Goal: Information Seeking & Learning: Learn about a topic

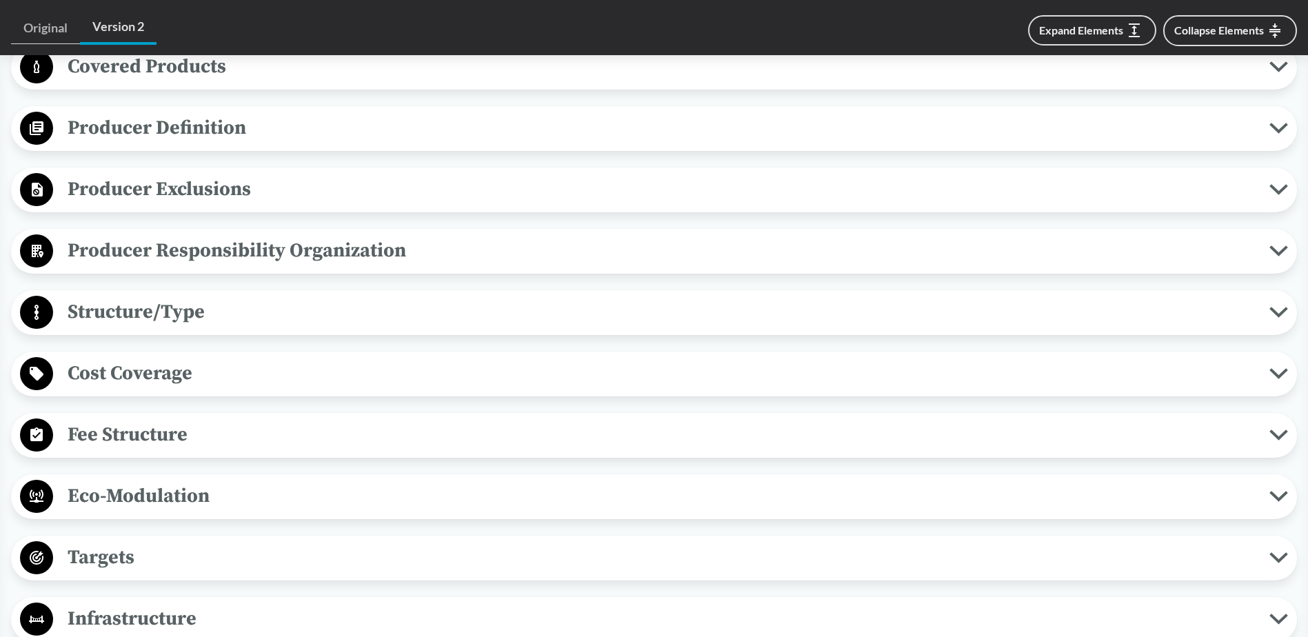
scroll to position [621, 0]
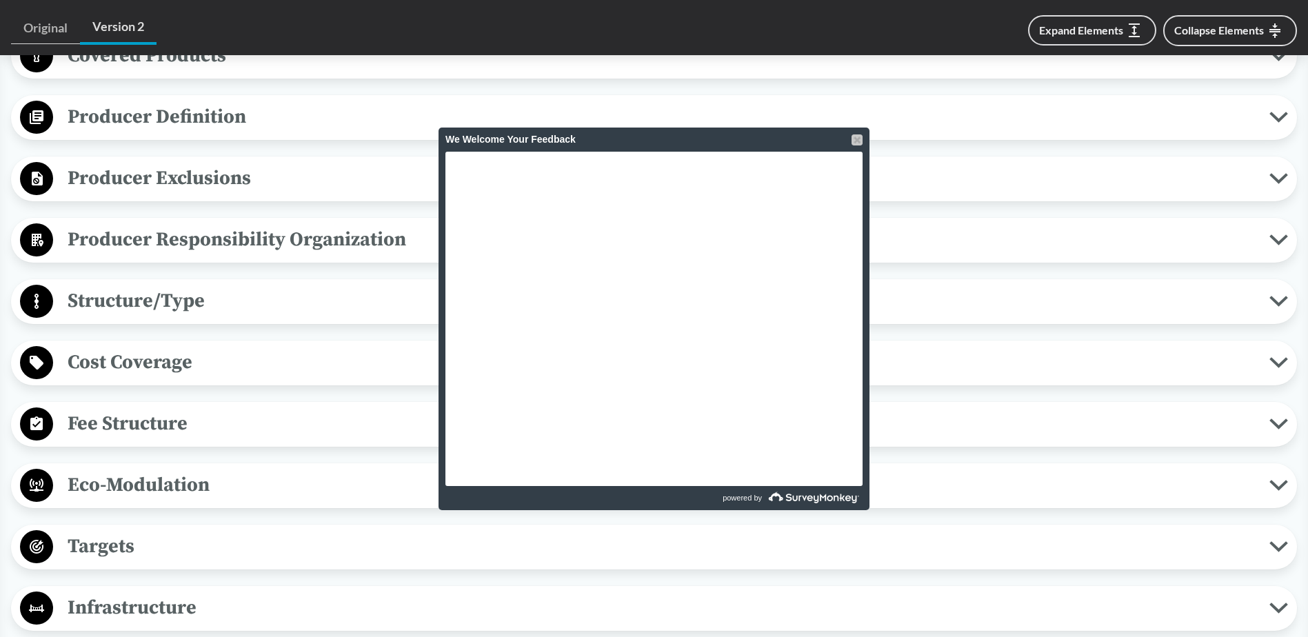
click at [862, 135] on div at bounding box center [857, 139] width 11 height 11
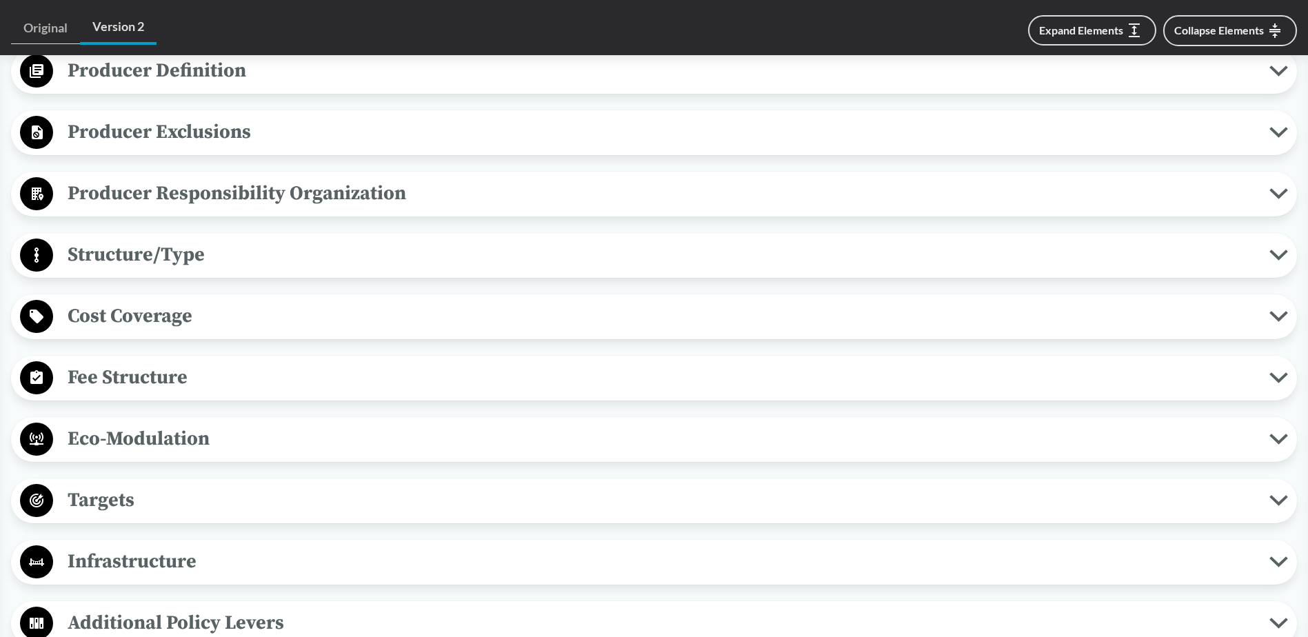
scroll to position [690, 0]
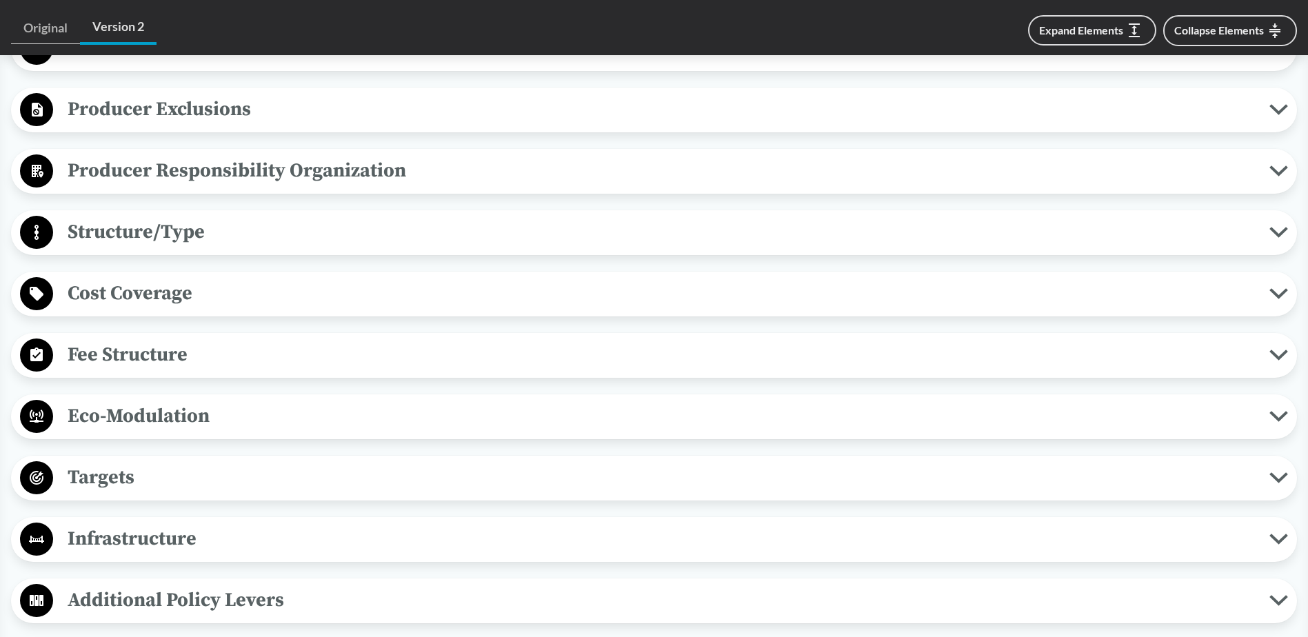
click at [179, 232] on span "Structure/Type" at bounding box center [661, 232] width 1216 height 31
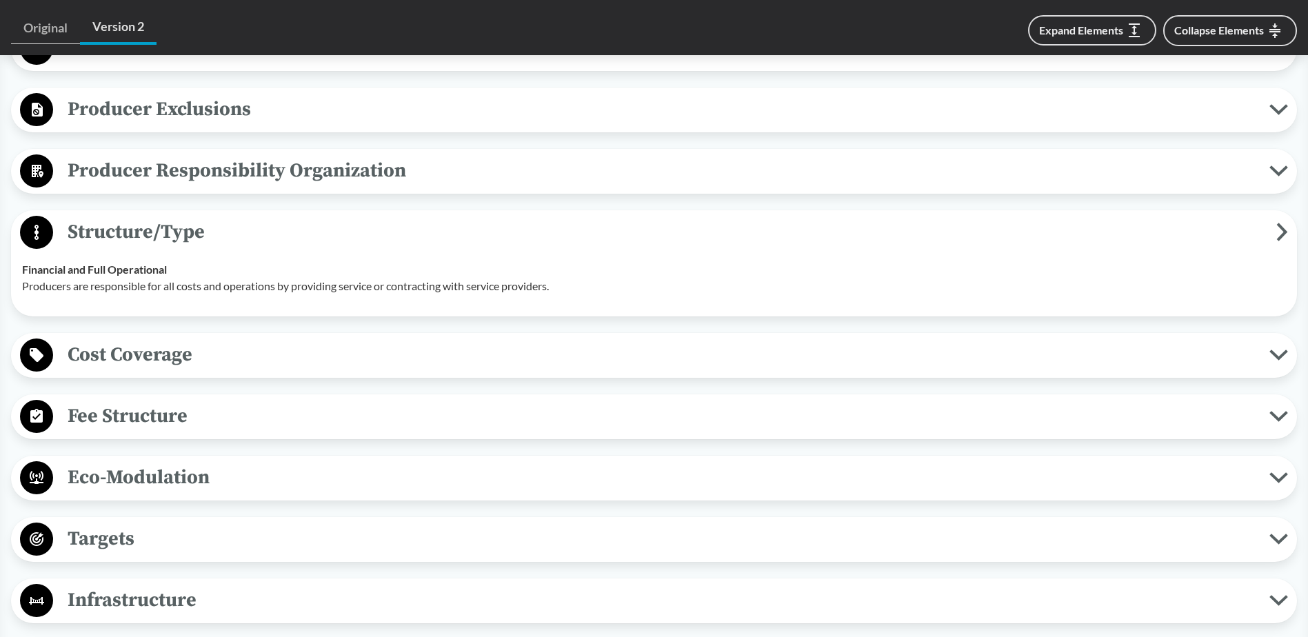
click at [179, 232] on span "Structure/Type" at bounding box center [664, 232] width 1223 height 31
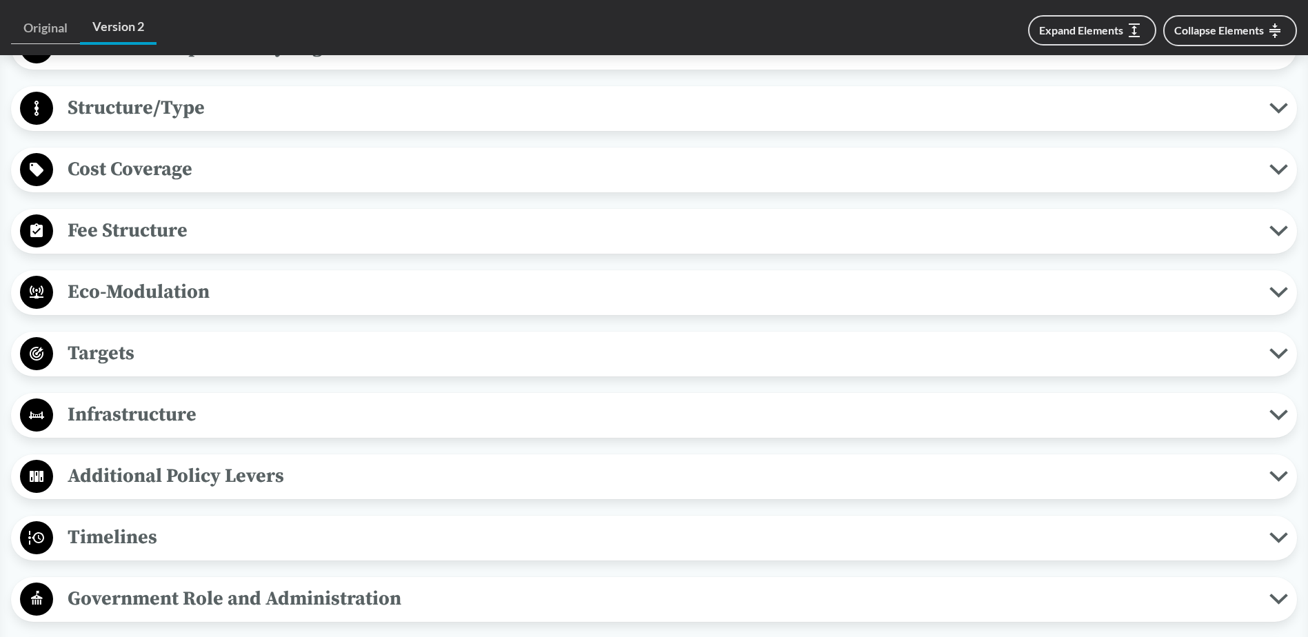
scroll to position [828, 0]
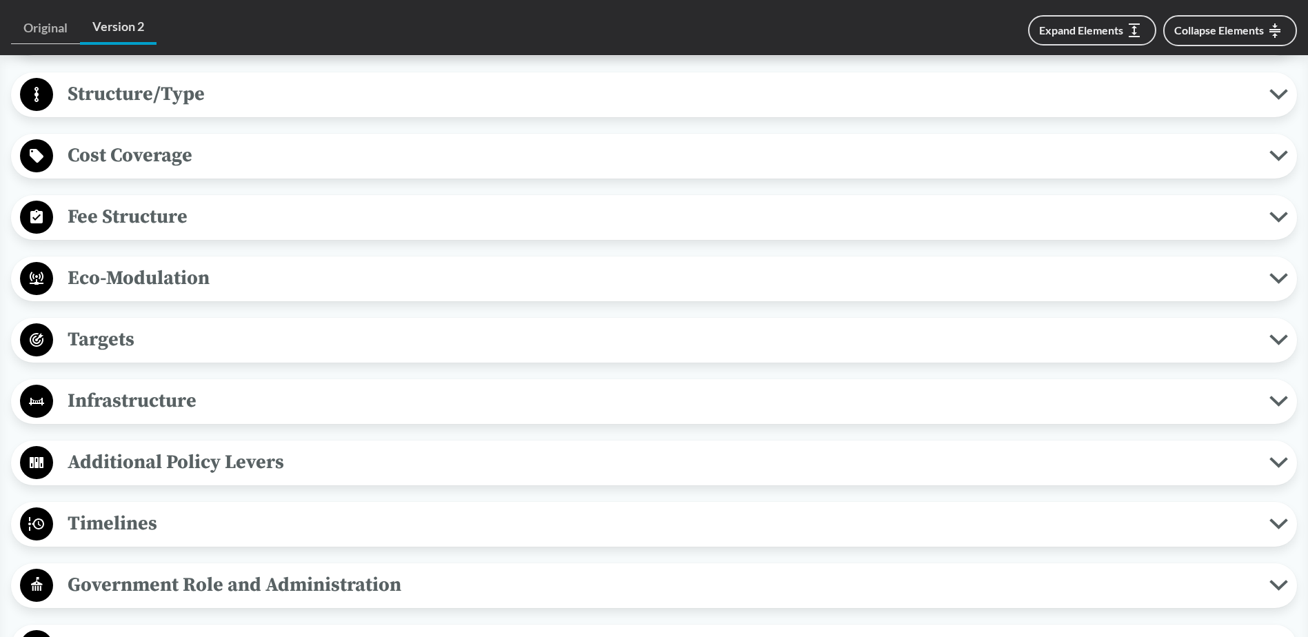
click at [177, 191] on div "Covered Products All Packaging Types Covered products includes single-use packa…" at bounding box center [654, 402] width 1286 height 1150
click at [176, 207] on span "Fee Structure" at bounding box center [661, 216] width 1216 height 31
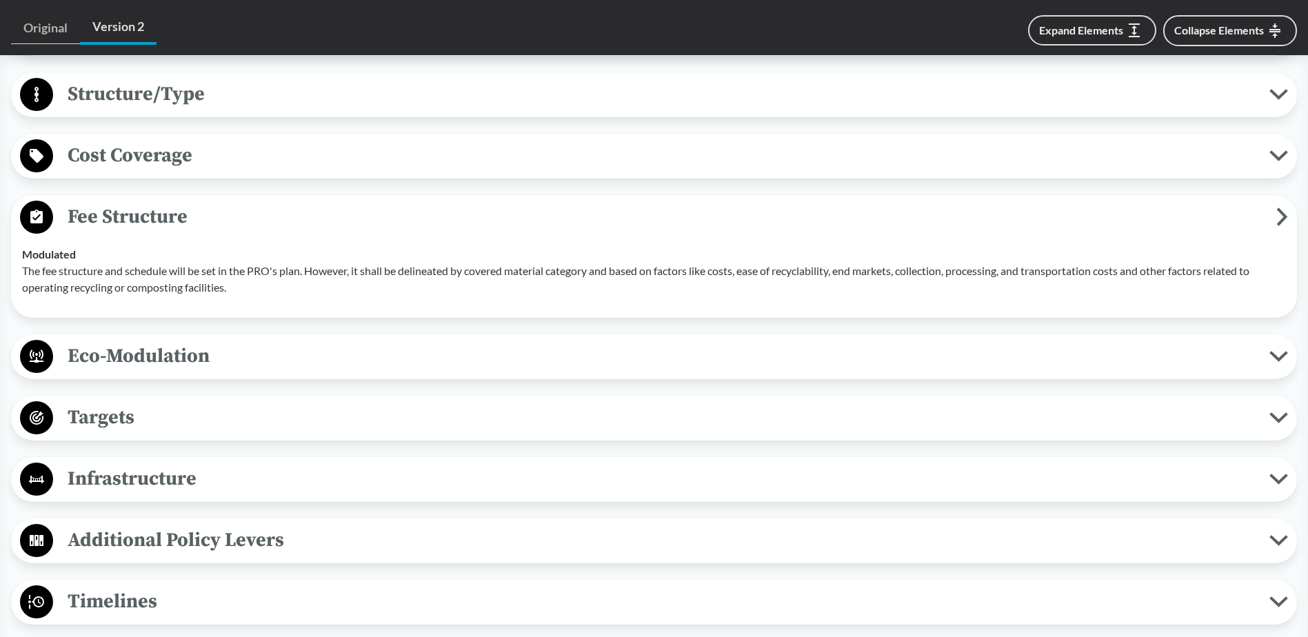
click at [174, 219] on span "Fee Structure" at bounding box center [664, 216] width 1223 height 31
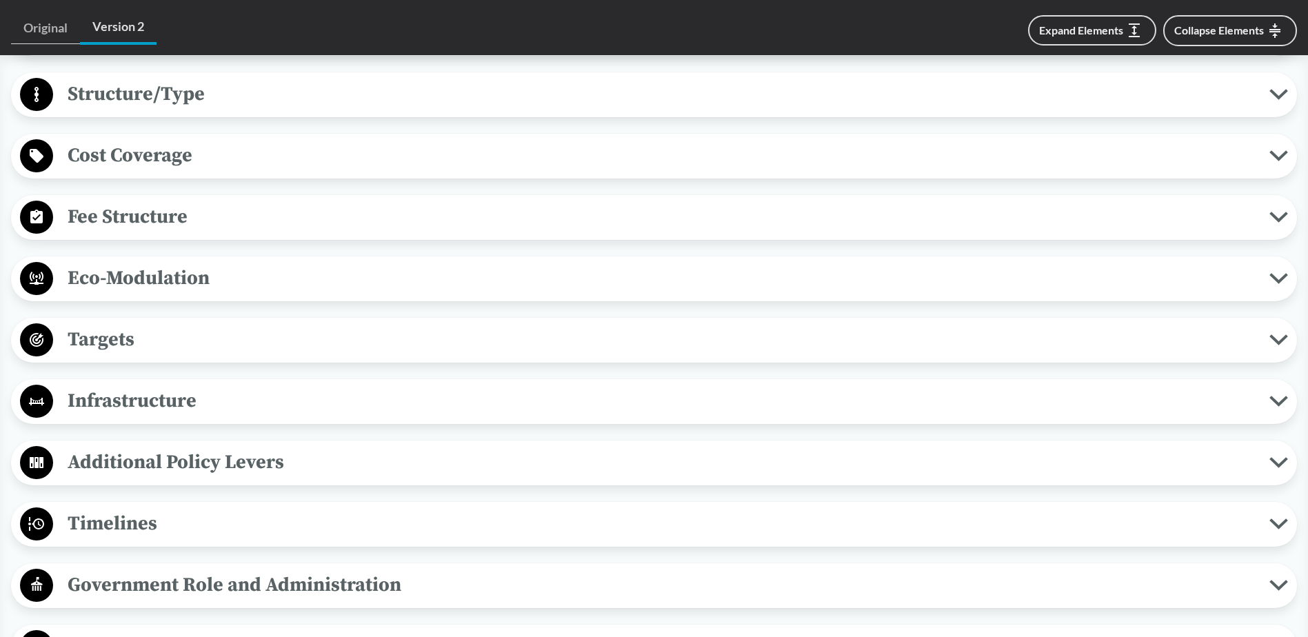
click at [187, 281] on span "Eco-Modulation" at bounding box center [661, 278] width 1216 height 31
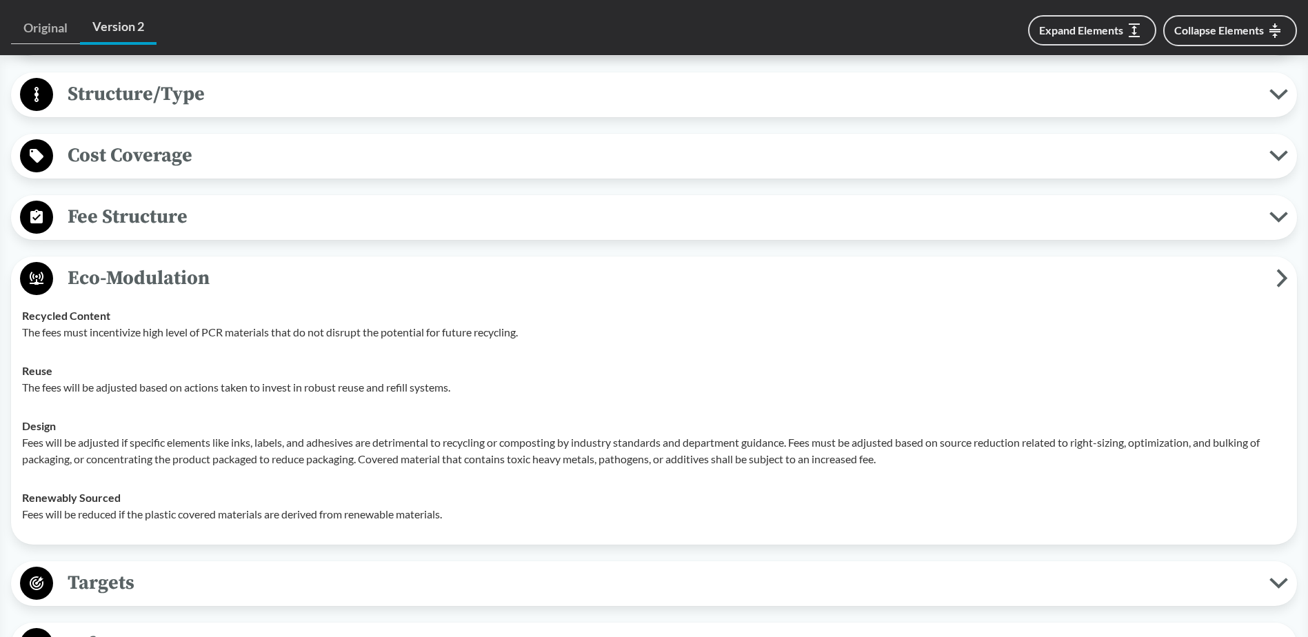
click at [186, 268] on span "Eco-Modulation" at bounding box center [664, 278] width 1223 height 31
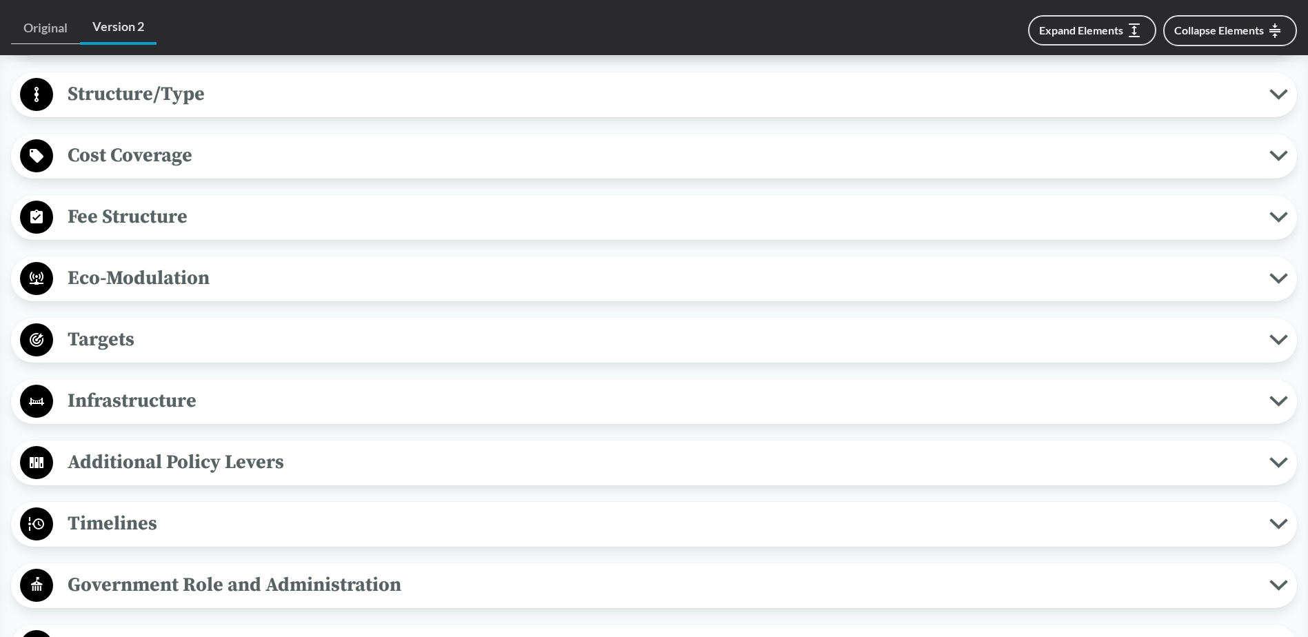
click at [142, 337] on span "Targets" at bounding box center [661, 339] width 1216 height 31
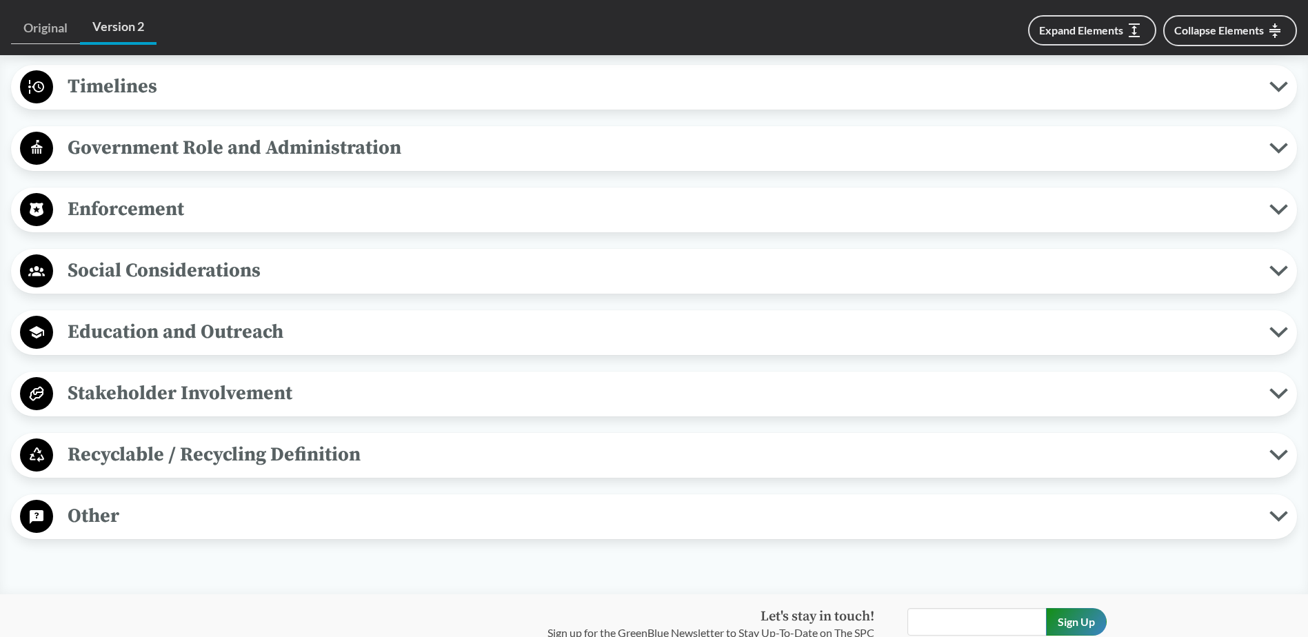
scroll to position [1448, 0]
click at [248, 449] on span "Recyclable / Recycling Definition" at bounding box center [661, 454] width 1216 height 31
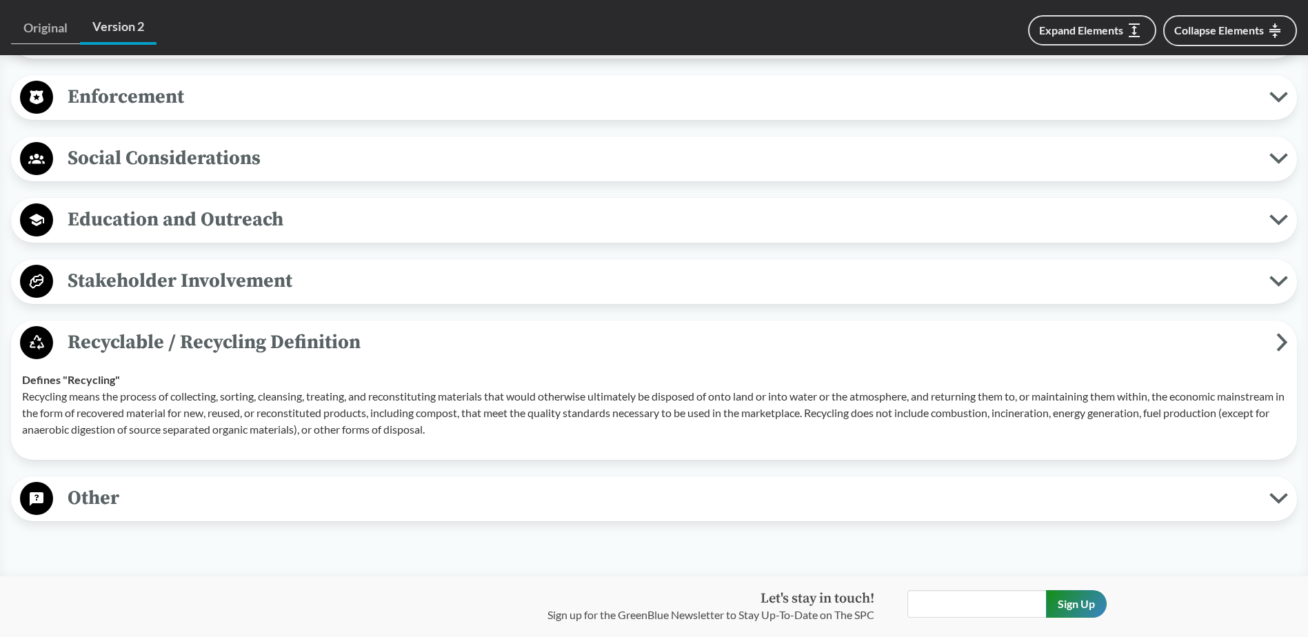
scroll to position [1586, 0]
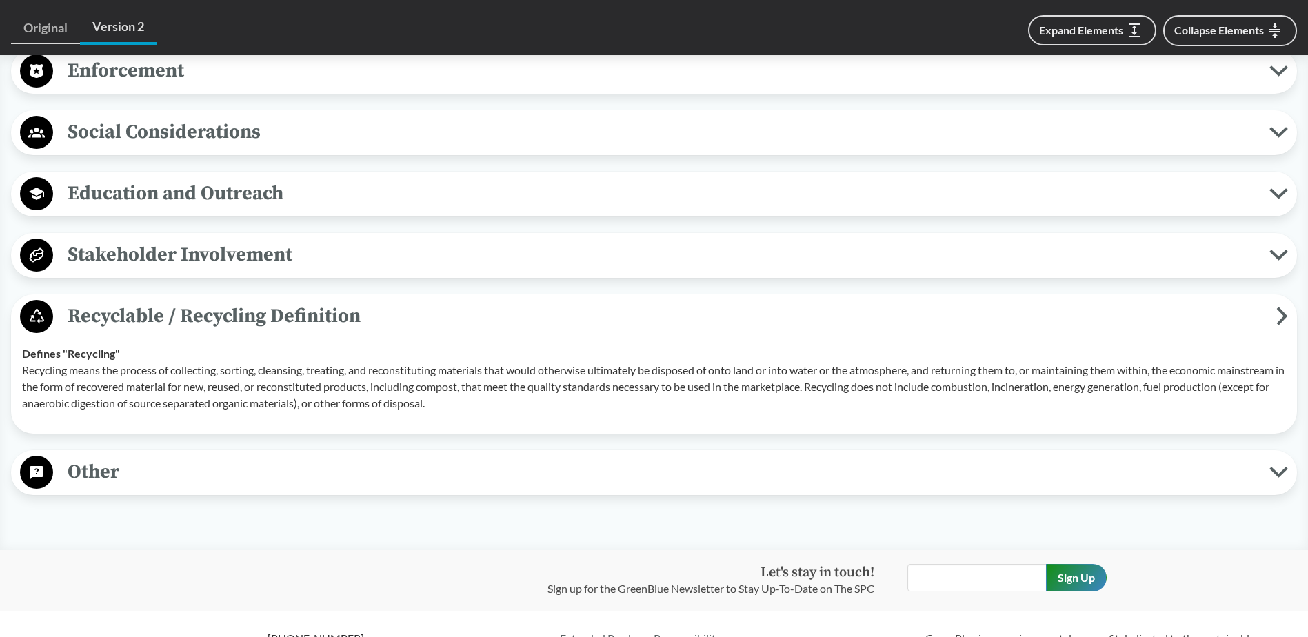
click at [144, 467] on span "Other" at bounding box center [661, 472] width 1216 height 31
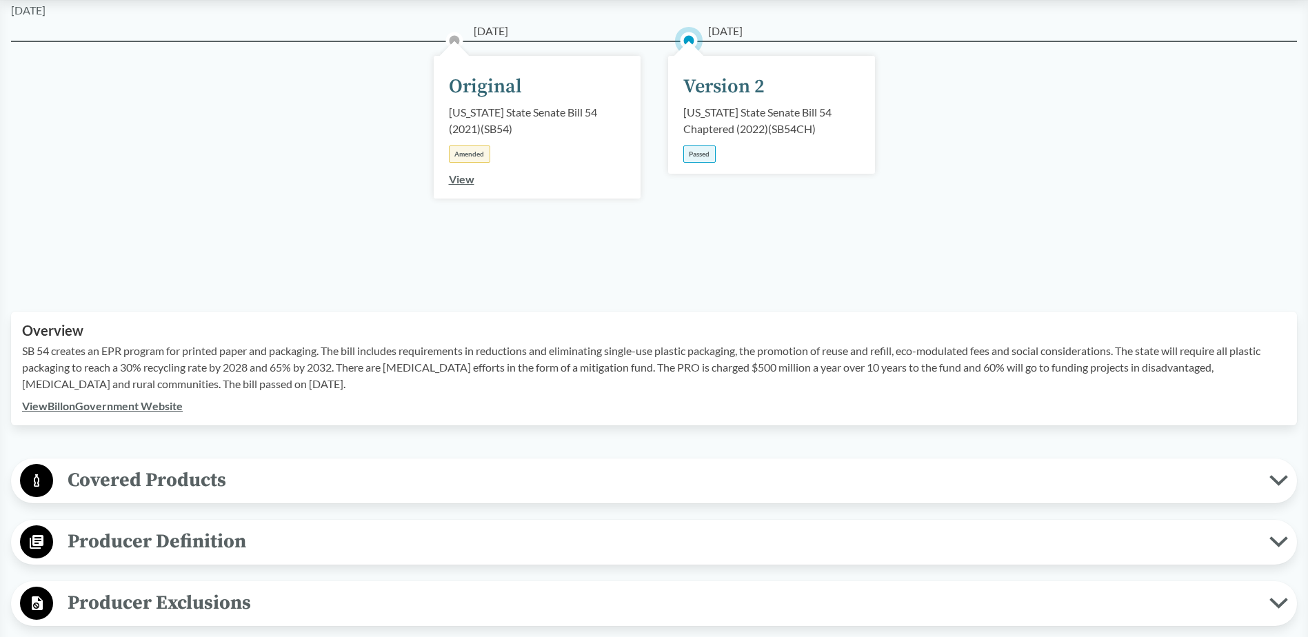
scroll to position [207, 0]
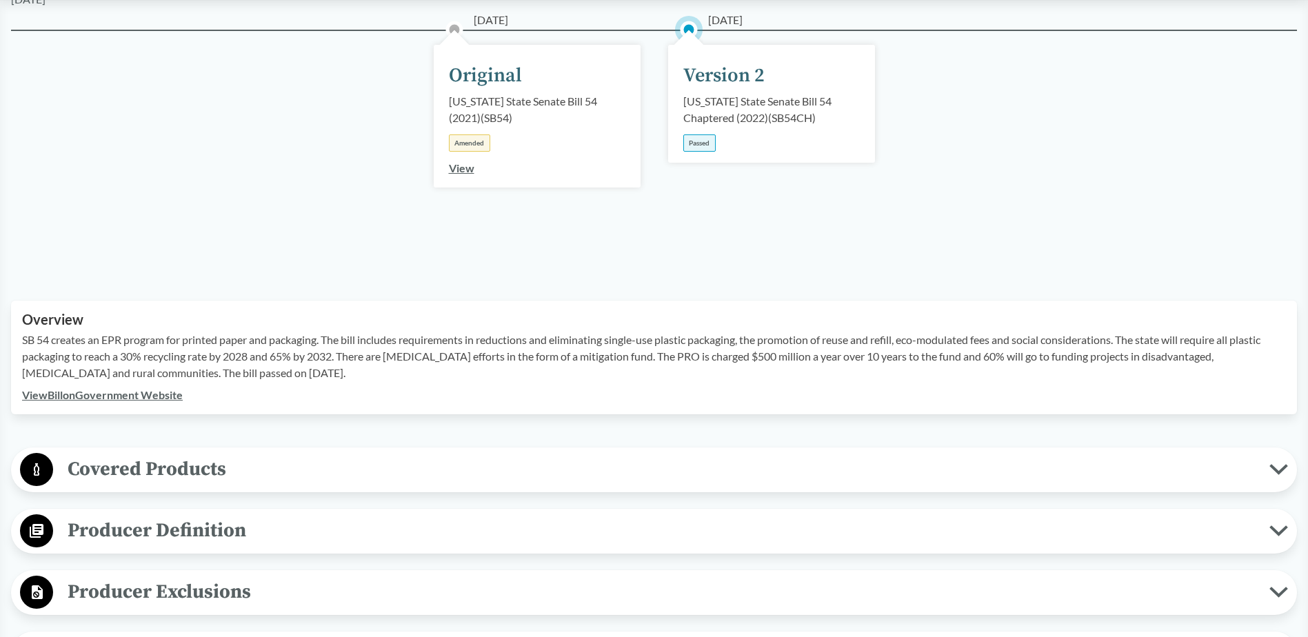
click at [763, 108] on div "[US_STATE] State Senate Bill 54 Chaptered (2022) ( SB54CH )" at bounding box center [771, 109] width 177 height 33
